Goal: Information Seeking & Learning: Find specific fact

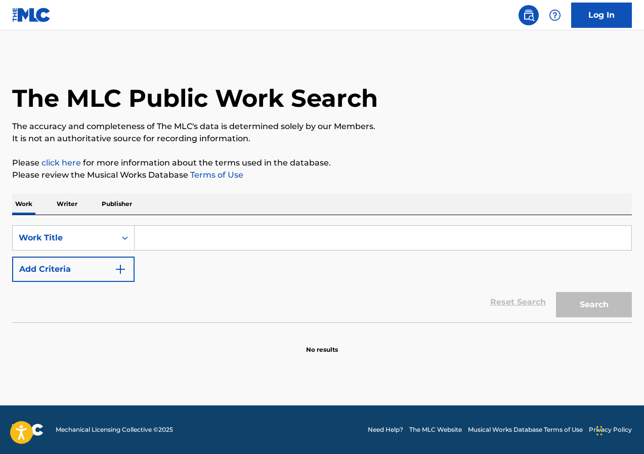
click at [62, 195] on p "Writer" at bounding box center [67, 203] width 27 height 21
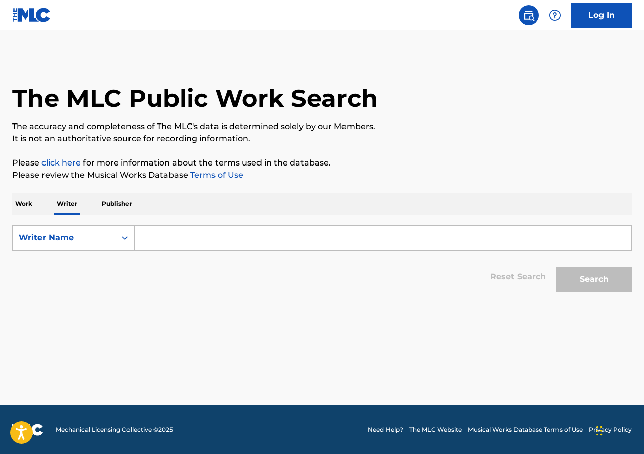
click at [120, 201] on p "Publisher" at bounding box center [117, 203] width 36 height 21
click at [176, 240] on input "Search Form" at bounding box center [383, 238] width 497 height 24
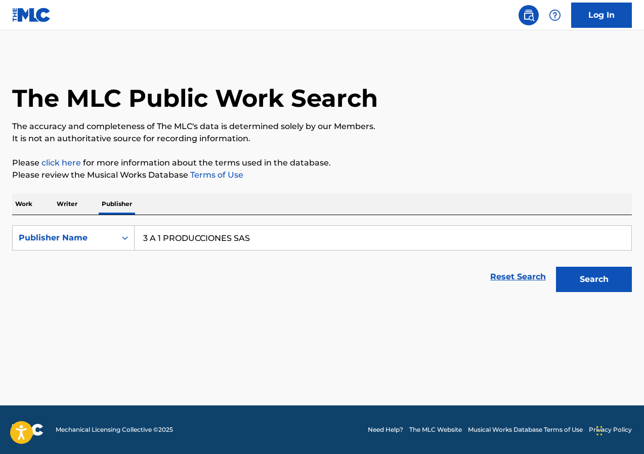
type input "3 A 1 PRODUCCIONES SAS"
click at [556, 267] on button "Search" at bounding box center [594, 279] width 76 height 25
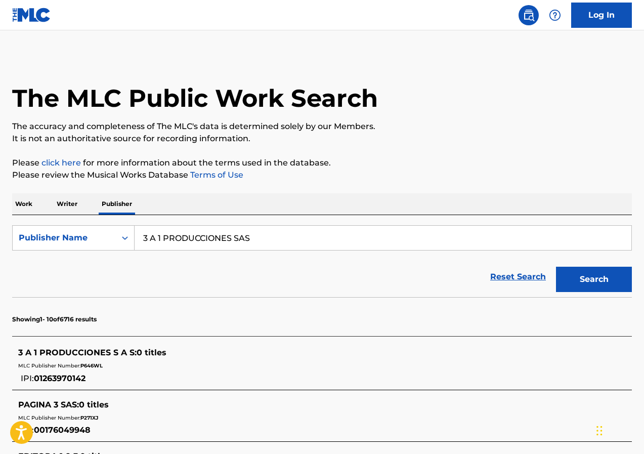
scroll to position [51, 0]
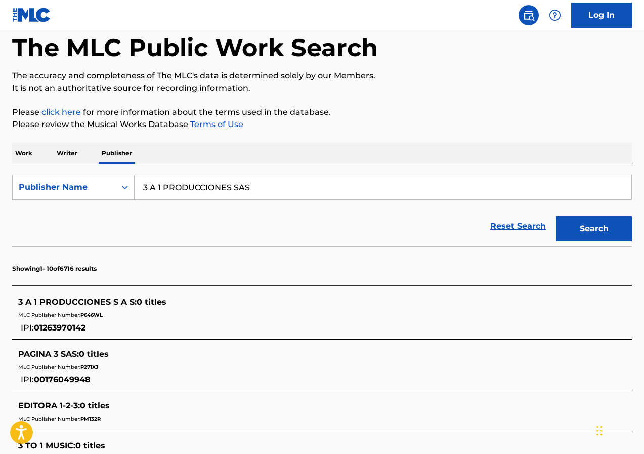
click at [93, 315] on span "P646WL" at bounding box center [91, 315] width 22 height 7
click at [169, 328] on div "3 A 1 PRODUCCIONES S A S : 0 titles MLC Publisher Number: P646WL IPI: 012639701…" at bounding box center [309, 315] width 582 height 38
click at [95, 317] on span "P646WL" at bounding box center [91, 315] width 22 height 7
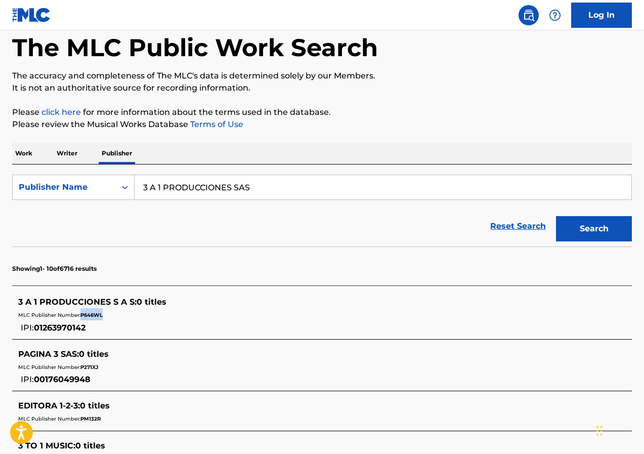
copy span "P646WL"
click at [28, 16] on img at bounding box center [31, 15] width 39 height 15
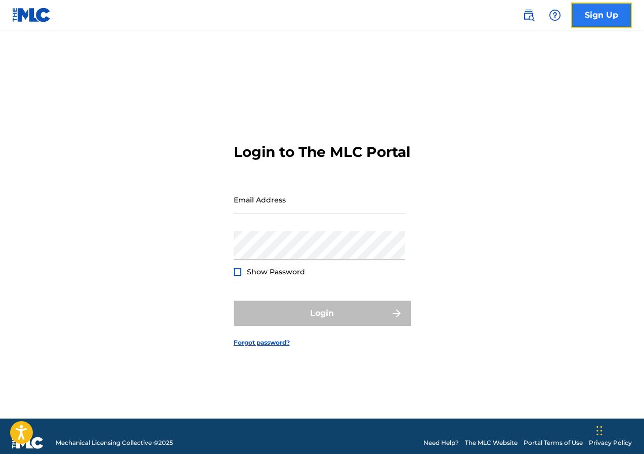
click at [596, 16] on link "Sign Up" at bounding box center [601, 15] width 61 height 25
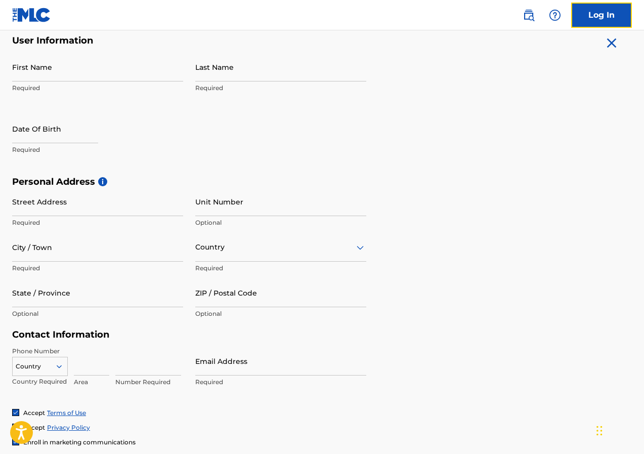
scroll to position [304, 0]
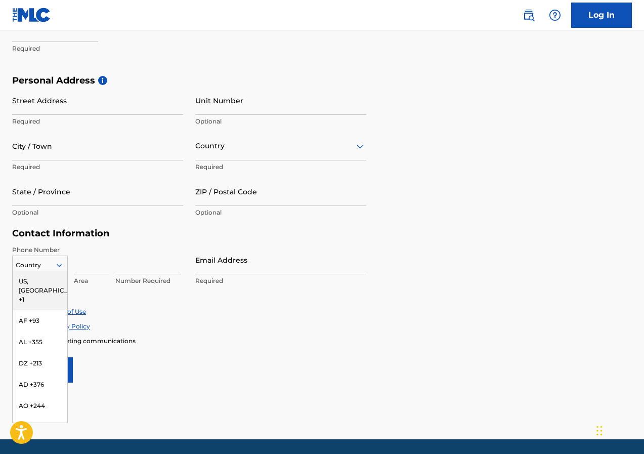
click at [51, 266] on div at bounding box center [40, 265] width 55 height 11
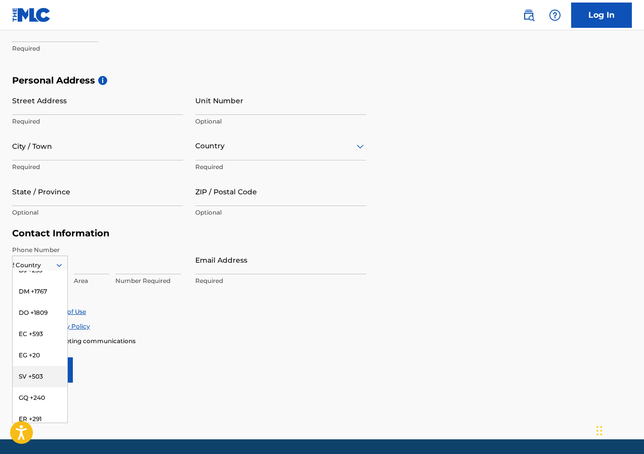
type input "54"
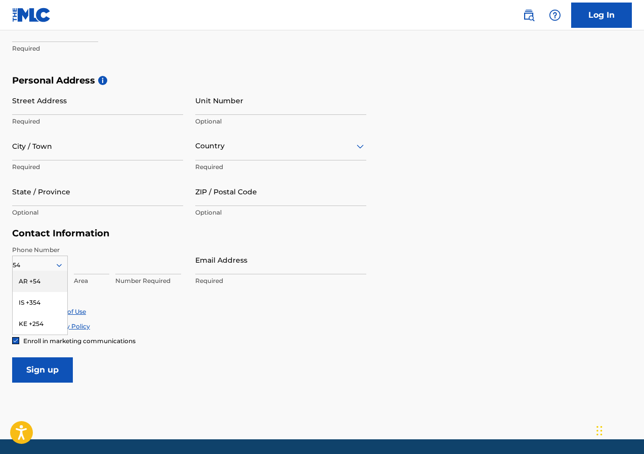
click at [49, 284] on div "AR +54" at bounding box center [40, 281] width 55 height 21
click at [442, 328] on div "Accept Privacy Policy" at bounding box center [322, 326] width 620 height 9
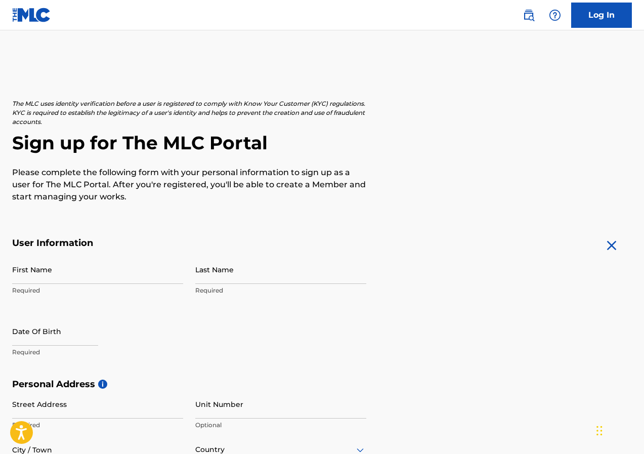
click at [32, 12] on img at bounding box center [31, 15] width 39 height 15
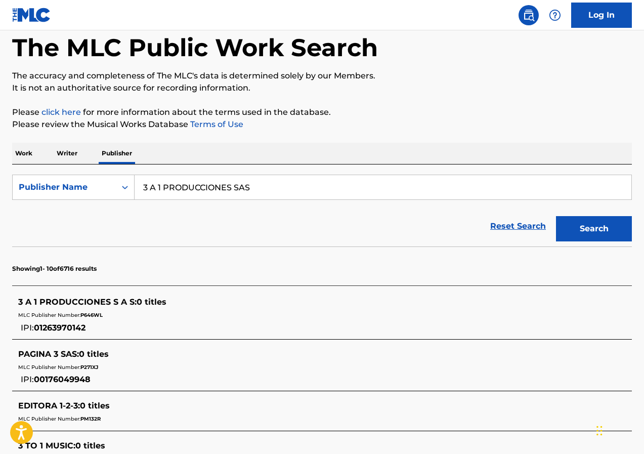
scroll to position [101, 0]
